Goal: Task Accomplishment & Management: Manage account settings

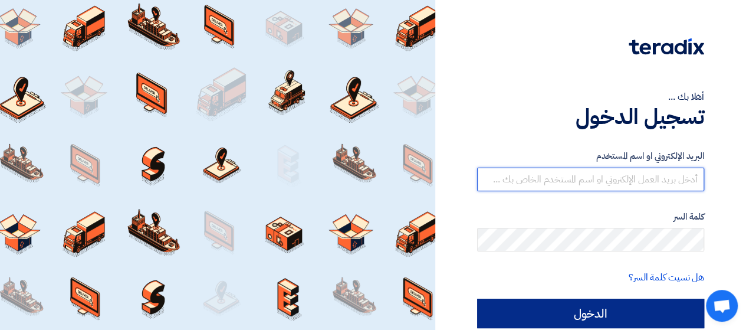
type input "[PERSON_NAME][EMAIL_ADDRESS][DOMAIN_NAME]"
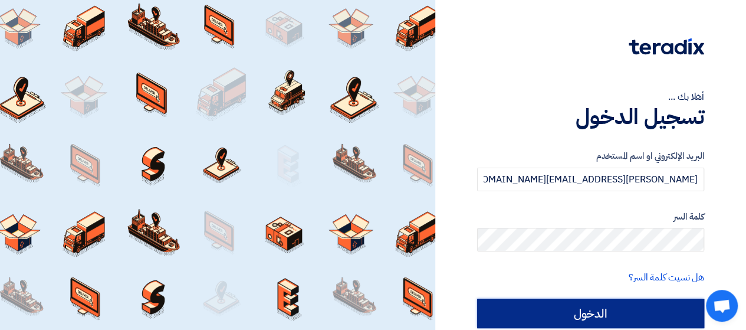
click at [517, 310] on input "الدخول" at bounding box center [590, 312] width 227 height 29
type input "Sign in"
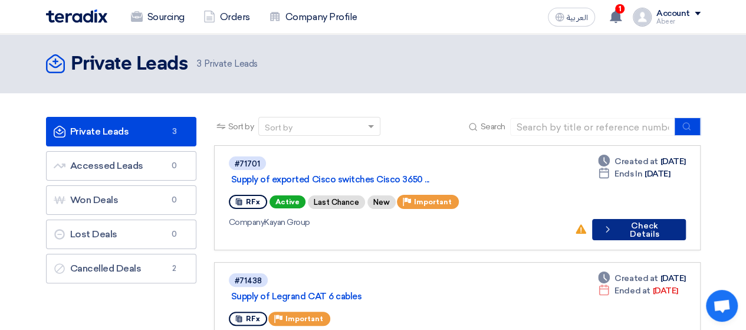
click at [643, 219] on button "Check details Check Details" at bounding box center [639, 229] width 94 height 21
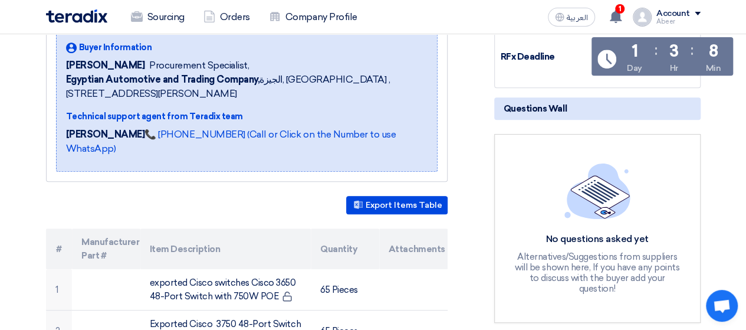
scroll to position [295, 0]
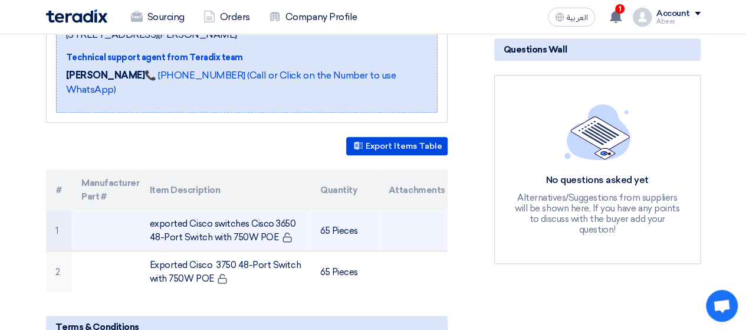
drag, startPoint x: 144, startPoint y: 205, endPoint x: 271, endPoint y: 219, distance: 127.6
click at [273, 220] on td "exported Cisco switches Cisco 3650 48-Port Switch with 750W POE" at bounding box center [225, 230] width 170 height 41
copy td "exported Cisco switches Cisco 3650 48-Port Switch with 750W POE"
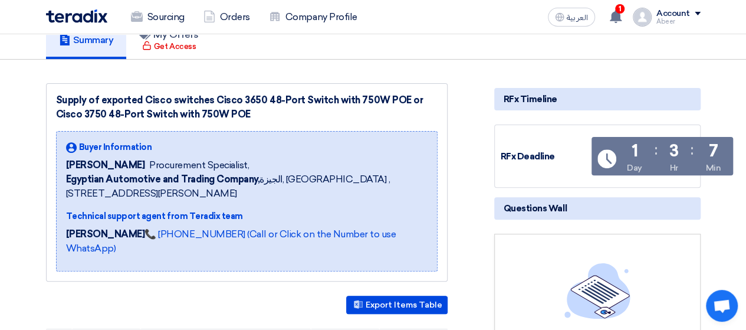
scroll to position [118, 0]
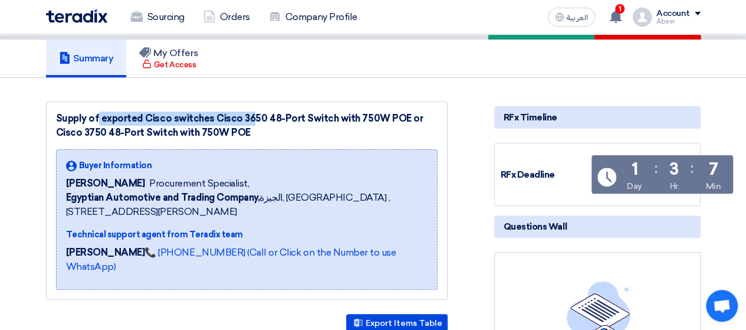
drag, startPoint x: 54, startPoint y: 116, endPoint x: 206, endPoint y: 116, distance: 152.2
click at [206, 116] on div "Supply of exported Cisco switches Cisco 3650 48-Port Switch with 750W [PERSON_N…" at bounding box center [247, 200] width 402 height 198
copy div "Supply of exported Cisco switches"
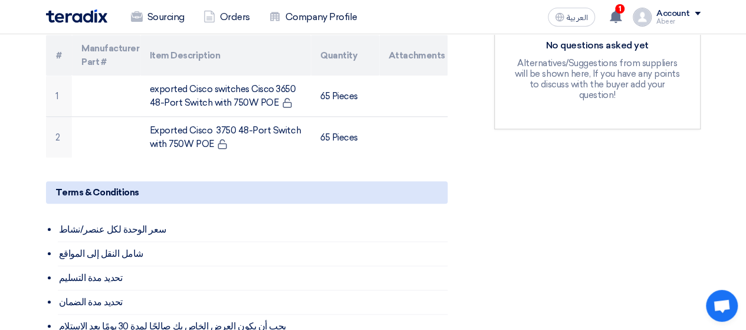
scroll to position [413, 0]
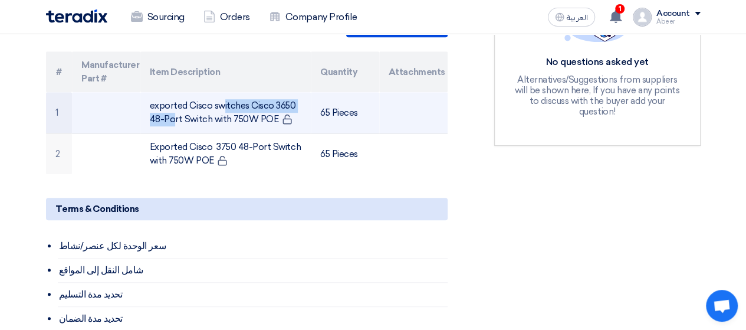
drag, startPoint x: 144, startPoint y: 87, endPoint x: 248, endPoint y: 88, distance: 103.8
click at [248, 92] on td "exported Cisco switches Cisco 3650 48-Port Switch with 750W POE" at bounding box center [225, 112] width 170 height 41
copy td "exported Cisco switches"
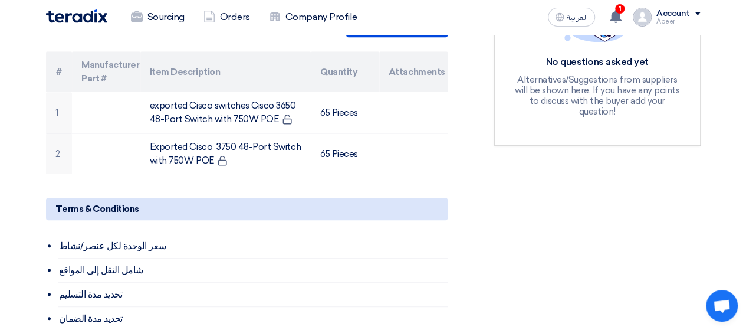
click at [0, 93] on section "Supply of exported Cisco switches Cisco 3650 48-Port Switch with 750W [PERSON_N…" at bounding box center [373, 241] width 746 height 916
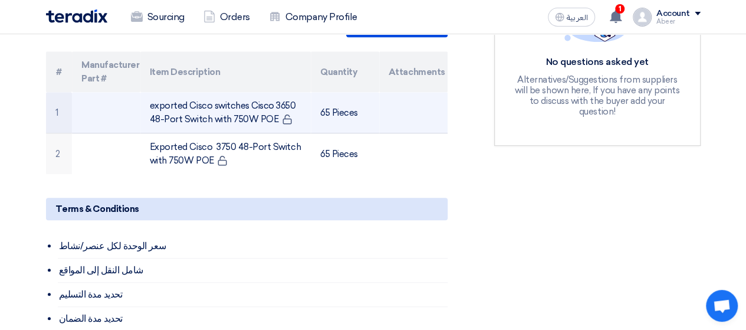
drag, startPoint x: 143, startPoint y: 90, endPoint x: 291, endPoint y: 103, distance: 148.6
click at [291, 103] on td "exported Cisco switches Cisco 3650 48-Port Switch with 750W POE" at bounding box center [225, 112] width 170 height 41
copy td "exported Cisco switches Cisco 3650 48-Port Switch with 750W POE"
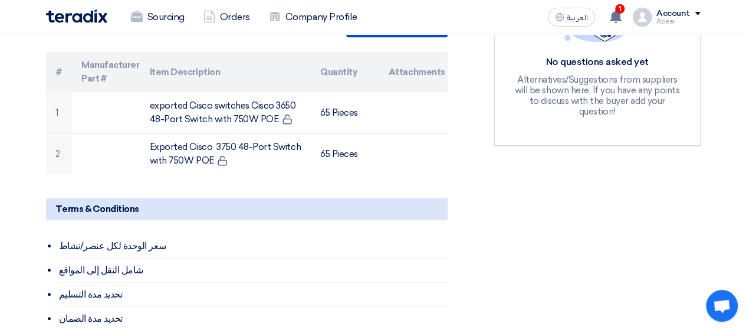
click at [42, 132] on div "Supply of exported Cisco switches Cisco 3650 48-Port Switch with 750W [PERSON_N…" at bounding box center [261, 225] width 448 height 836
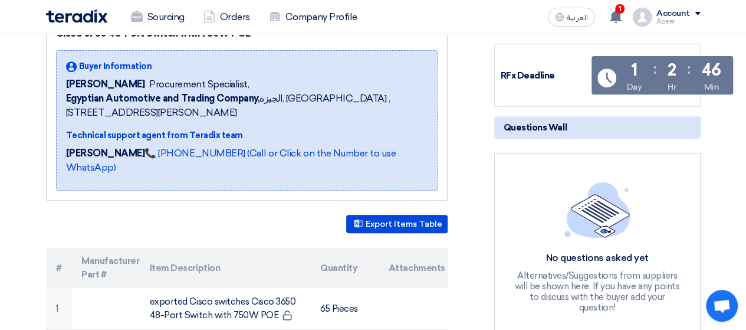
scroll to position [0, 0]
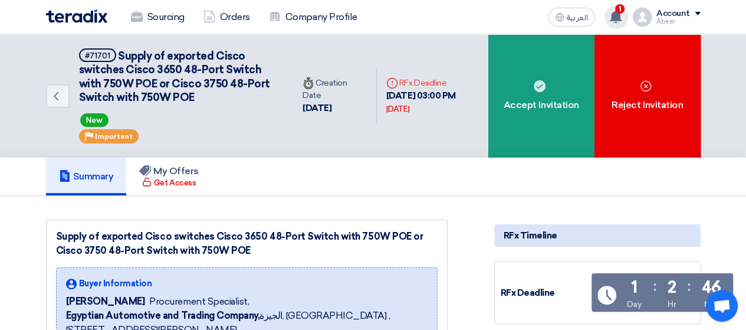
click at [618, 19] on use at bounding box center [616, 16] width 12 height 13
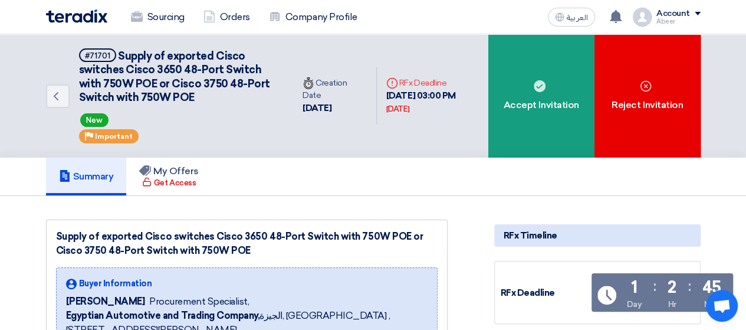
scroll to position [59, 0]
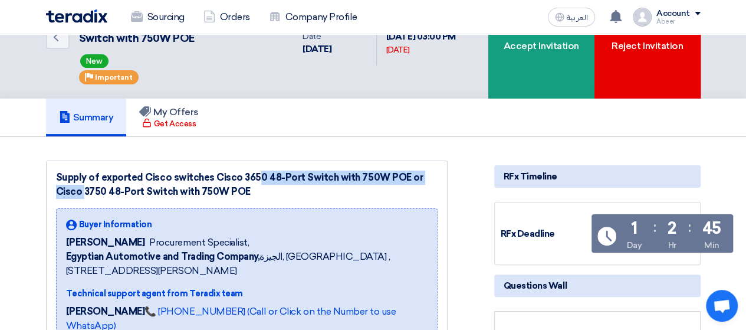
drag, startPoint x: 208, startPoint y: 175, endPoint x: 396, endPoint y: 178, distance: 188.8
click at [396, 178] on div "Supply of exported Cisco switches Cisco 3650 48-Port Switch with 750W POE or Ci…" at bounding box center [247, 184] width 382 height 28
copy div "Cisco 3650 48-Port Switch with 750W [PERSON_NAME]"
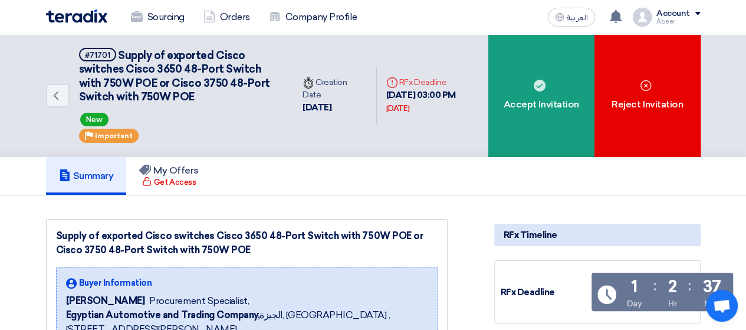
scroll to position [0, 0]
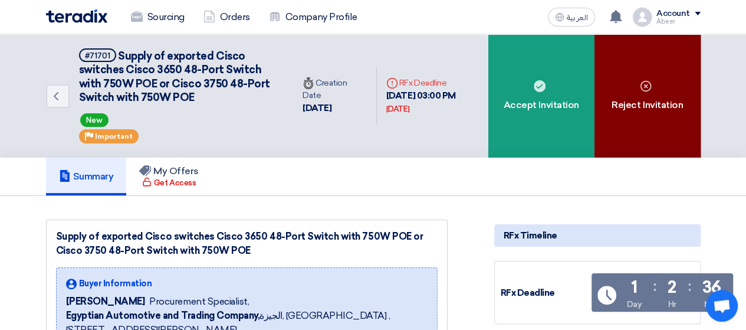
click at [629, 112] on div "Reject Invitation" at bounding box center [648, 95] width 106 height 123
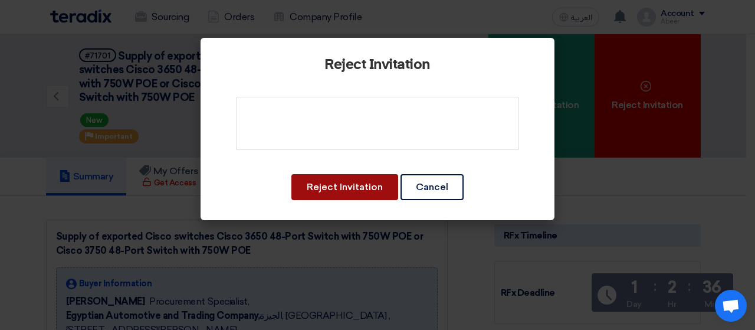
click at [350, 187] on button "Reject Invitation" at bounding box center [344, 187] width 107 height 26
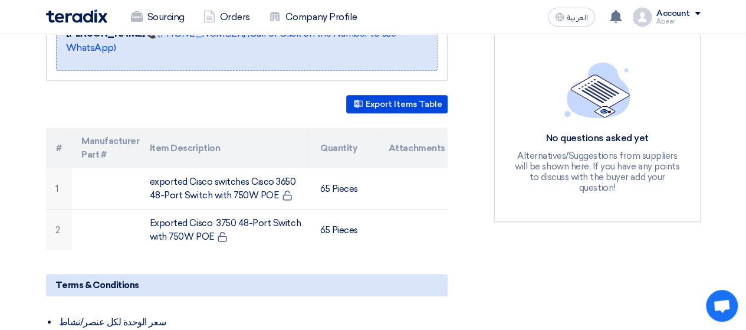
scroll to position [354, 0]
